Goal: Task Accomplishment & Management: Complete application form

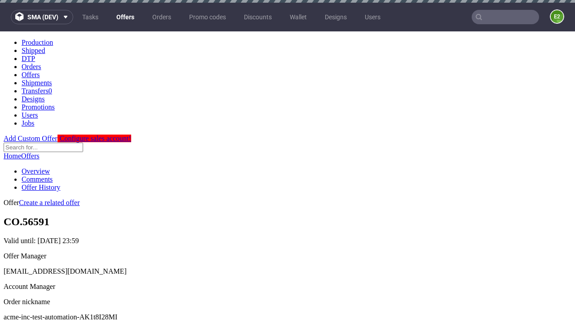
scroll to position [89, 0]
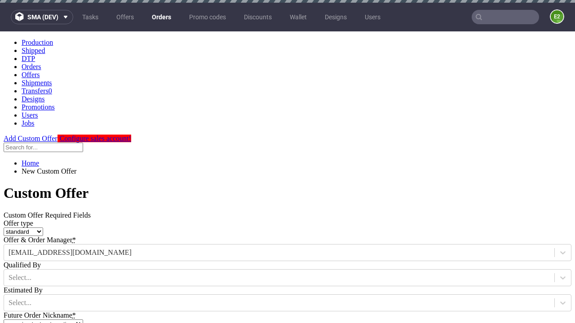
type input "acme-inc-test-automation-AK1t8I28MI"
type input "2025-08-29"
type input "e2e-user-0V6HcjSzLY@test.com"
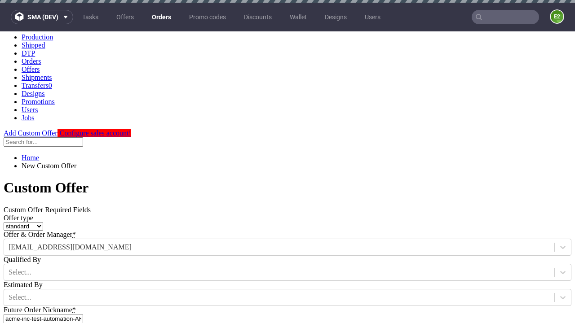
select select "gb"
type input "e2e-user-0V6HcjSzLY@test.com"
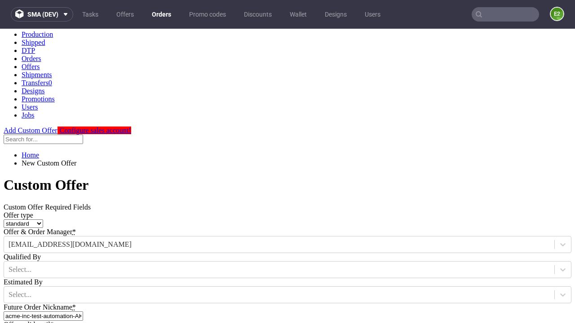
scroll to position [135, 0]
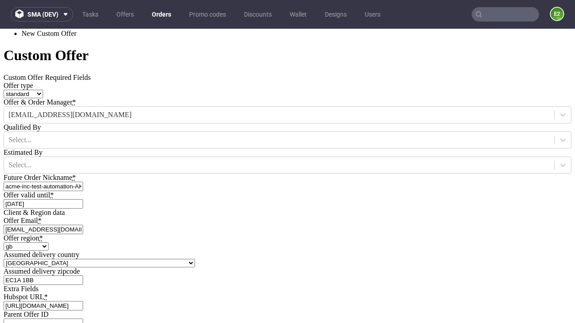
type input "[URL][DOMAIN_NAME]"
type input "Please wait..."
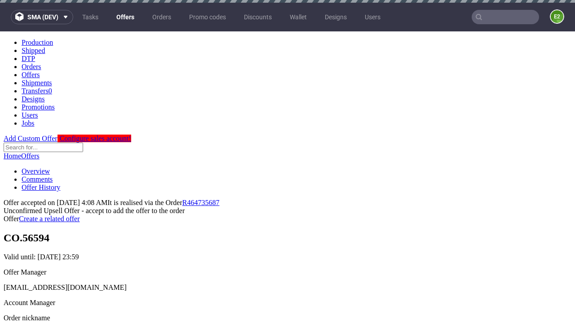
scroll to position [138, 0]
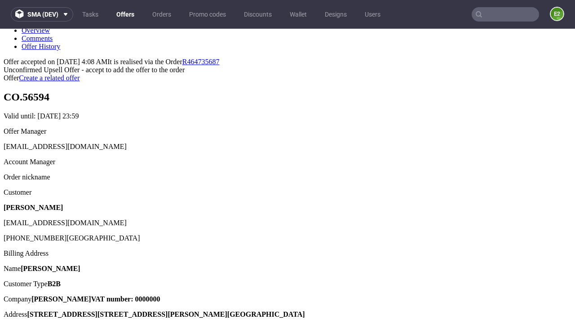
type input "In progress..."
